Goal: Information Seeking & Learning: Learn about a topic

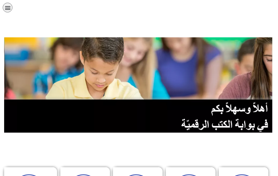
click at [141, 82] on img at bounding box center [139, 85] width 270 height 96
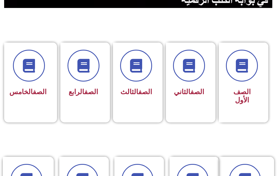
scroll to position [132, 0]
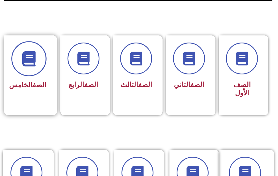
click at [34, 73] on span at bounding box center [28, 59] width 35 height 35
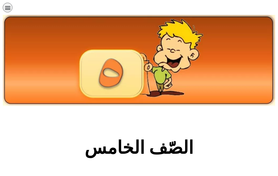
click at [55, 130] on section "الصّف الخامس" at bounding box center [139, 151] width 278 height 84
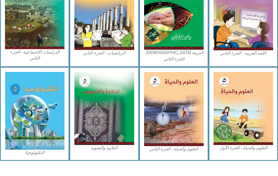
scroll to position [319, 0]
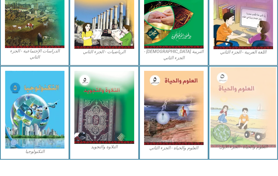
click at [233, 97] on img at bounding box center [243, 107] width 66 height 80
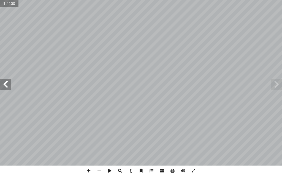
click at [0, 82] on span at bounding box center [5, 84] width 11 height 11
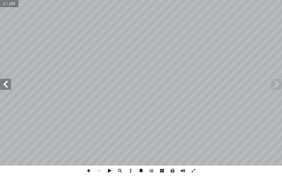
click at [0, 82] on span at bounding box center [5, 84] width 11 height 11
click at [2, 82] on span at bounding box center [5, 84] width 11 height 11
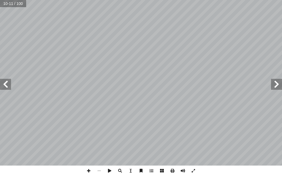
click at [2, 82] on span at bounding box center [5, 84] width 11 height 11
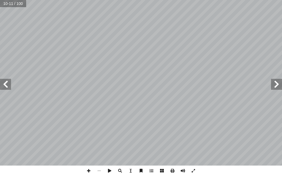
click at [2, 82] on span at bounding box center [5, 84] width 11 height 11
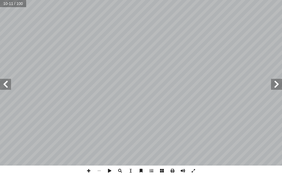
click at [2, 82] on span at bounding box center [5, 84] width 11 height 11
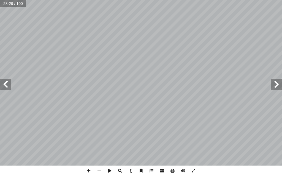
click at [2, 82] on span at bounding box center [5, 84] width 11 height 11
click at [281, 83] on span at bounding box center [276, 84] width 11 height 11
click at [4, 80] on span at bounding box center [5, 84] width 11 height 11
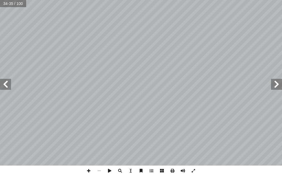
click at [4, 80] on span at bounding box center [5, 84] width 11 height 11
click at [273, 83] on span at bounding box center [276, 84] width 11 height 11
click at [6, 81] on span at bounding box center [5, 84] width 11 height 11
click at [7, 87] on span at bounding box center [5, 84] width 11 height 11
